Goal: Information Seeking & Learning: Check status

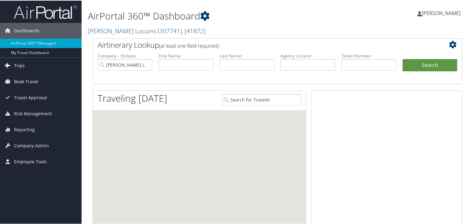
click at [16, 63] on span "Trips" at bounding box center [19, 65] width 11 height 16
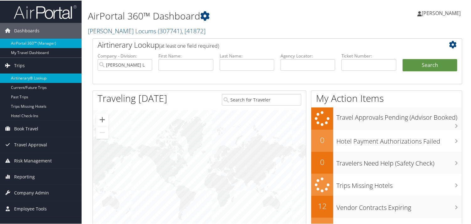
click at [25, 75] on link "Airtinerary® Lookup" at bounding box center [41, 77] width 82 height 9
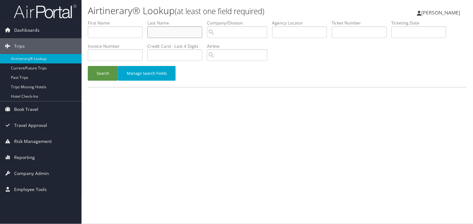
click at [159, 33] on input "text" at bounding box center [175, 32] width 55 height 12
type input "SHAPIRO"
click at [88, 66] on button "Search" at bounding box center [103, 73] width 30 height 15
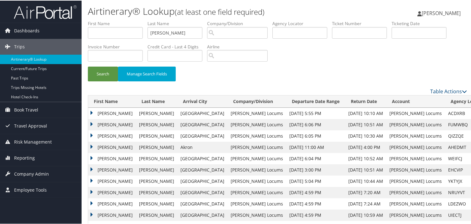
click at [88, 122] on td "Andrew" at bounding box center [112, 123] width 48 height 11
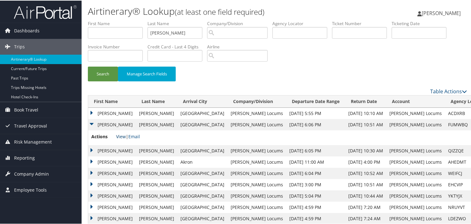
click at [119, 136] on link "View" at bounding box center [121, 136] width 10 height 6
click at [190, 32] on input "SHAPIRO" at bounding box center [175, 32] width 55 height 12
drag, startPoint x: 179, startPoint y: 32, endPoint x: 112, endPoint y: 29, distance: 67.2
click at [112, 20] on ul "First Name Last Name SHAPIRO Departure City Arrival City Company/Division Airpo…" at bounding box center [277, 20] width 379 height 0
type input "CUTTER"
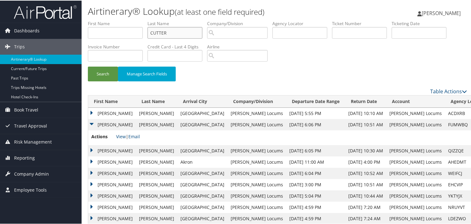
click at [88, 66] on button "Search" at bounding box center [103, 73] width 30 height 15
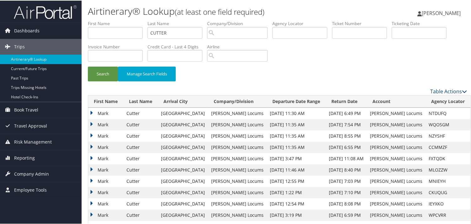
click at [90, 121] on td "Mark" at bounding box center [105, 123] width 35 height 11
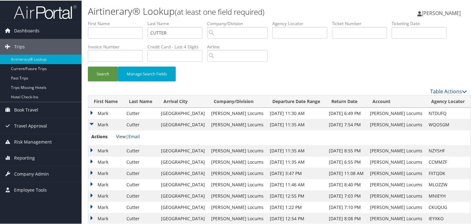
click at [118, 134] on link "View" at bounding box center [121, 136] width 10 height 6
click at [177, 31] on input "CUTTER" at bounding box center [175, 32] width 55 height 12
drag, startPoint x: 201, startPoint y: 34, endPoint x: 110, endPoint y: 35, distance: 90.8
click at [110, 20] on ul "First Name Last Name CUTTER Departure City Arrival City Company/Division Airpor…" at bounding box center [277, 20] width 379 height 0
type input "knight"
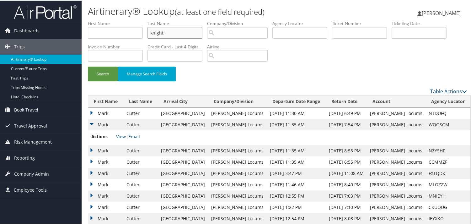
click at [88, 66] on button "Search" at bounding box center [103, 73] width 30 height 15
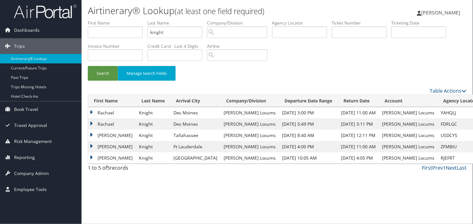
click at [89, 122] on td "Rachael" at bounding box center [112, 123] width 48 height 11
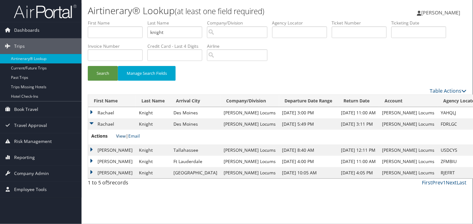
click at [121, 135] on link "View" at bounding box center [121, 136] width 10 height 6
drag, startPoint x: 180, startPoint y: 27, endPoint x: 188, endPoint y: 32, distance: 9.3
click at [180, 28] on input "knight" at bounding box center [175, 32] width 55 height 12
drag, startPoint x: 188, startPoint y: 33, endPoint x: 67, endPoint y: 31, distance: 120.9
click at [67, 31] on div "Dashboards AirPortal 360™ (Manager) My Travel Dashboard Trips Airtinerary® Look…" at bounding box center [236, 112] width 473 height 224
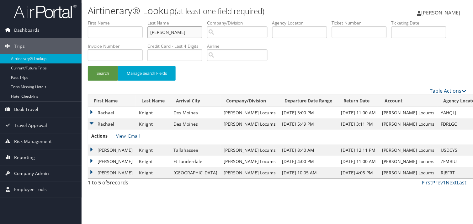
type input "ALSALHI"
click at [88, 66] on button "Search" at bounding box center [103, 73] width 30 height 15
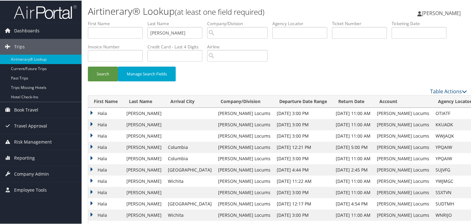
click at [89, 168] on td "Hala" at bounding box center [105, 169] width 35 height 11
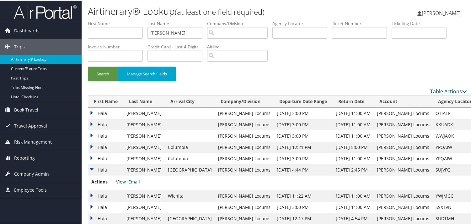
click at [121, 179] on link "View" at bounding box center [121, 181] width 10 height 6
click at [175, 30] on input "ALSALHI" at bounding box center [175, 32] width 55 height 12
click at [179, 30] on input "ALSALHI" at bounding box center [175, 32] width 55 height 12
drag, startPoint x: 190, startPoint y: 32, endPoint x: 60, endPoint y: 25, distance: 130.1
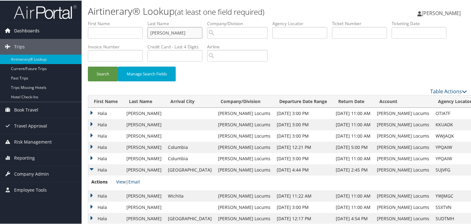
type input "MAINALI"
click at [88, 66] on button "Search" at bounding box center [103, 73] width 30 height 15
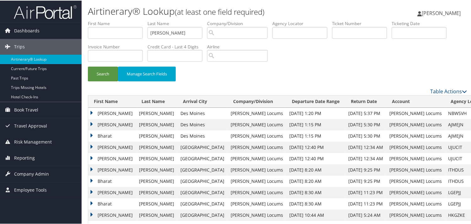
click at [89, 121] on td "Elsie" at bounding box center [112, 123] width 48 height 11
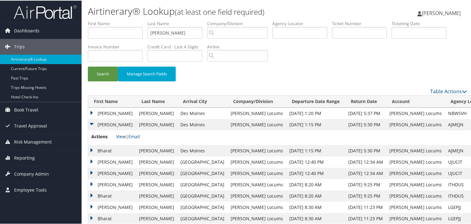
click at [121, 134] on link "View" at bounding box center [121, 136] width 10 height 6
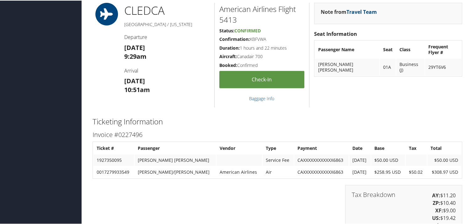
scroll to position [867, 0]
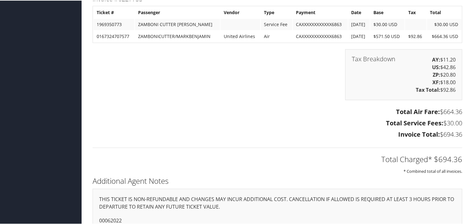
scroll to position [1046, 0]
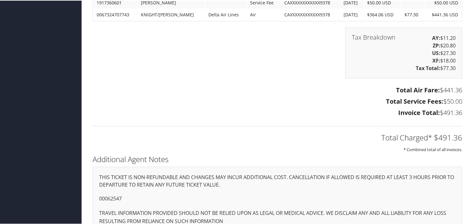
scroll to position [1233, 0]
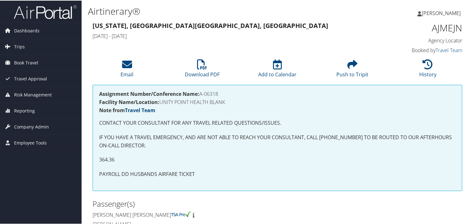
drag, startPoint x: 223, startPoint y: 92, endPoint x: 202, endPoint y: 93, distance: 21.7
click at [202, 93] on h4 "Assignment Number/Conference Name: A-06318" at bounding box center [277, 93] width 357 height 5
copy h4 "A-06318"
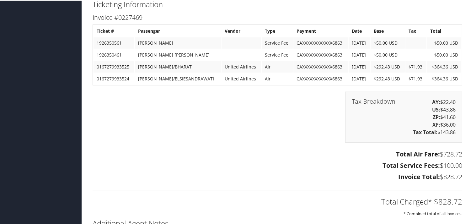
scroll to position [1126, 0]
